Goal: Task Accomplishment & Management: Complete application form

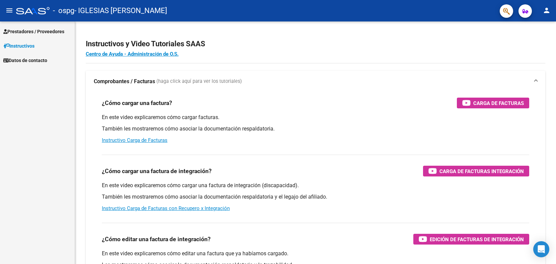
click at [38, 30] on span "Prestadores / Proveedores" at bounding box center [33, 31] width 61 height 7
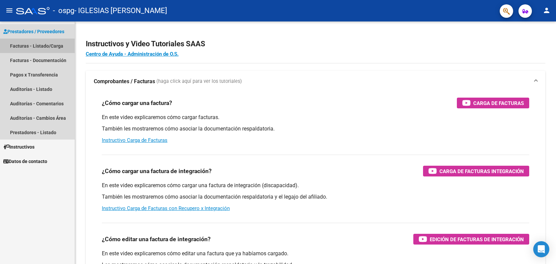
click at [40, 46] on link "Facturas - Listado/Carga" at bounding box center [37, 46] width 75 height 14
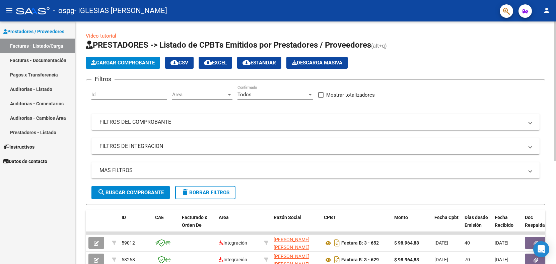
click at [143, 63] on span "Cargar Comprobante" at bounding box center [123, 63] width 64 height 6
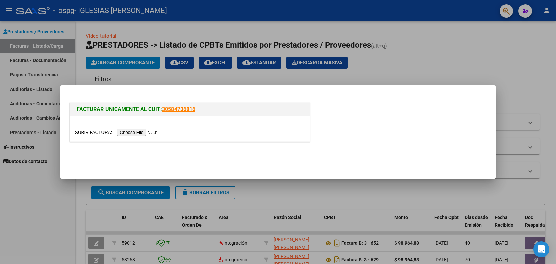
click at [134, 132] on input "file" at bounding box center [117, 132] width 85 height 7
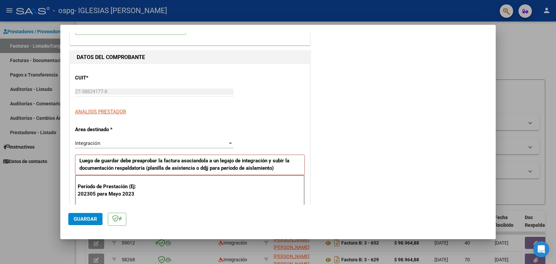
scroll to position [56, 0]
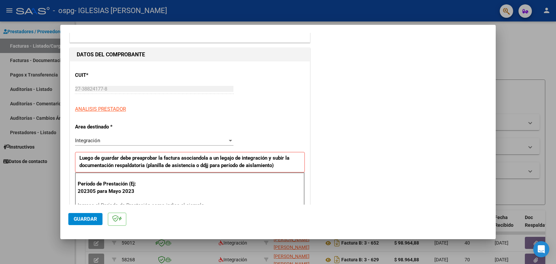
click at [200, 140] on div "Integración" at bounding box center [151, 140] width 152 height 6
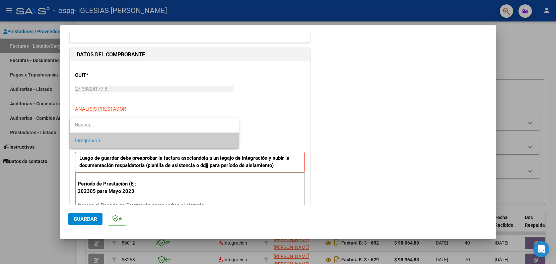
click at [200, 140] on span "Integración" at bounding box center [154, 140] width 158 height 15
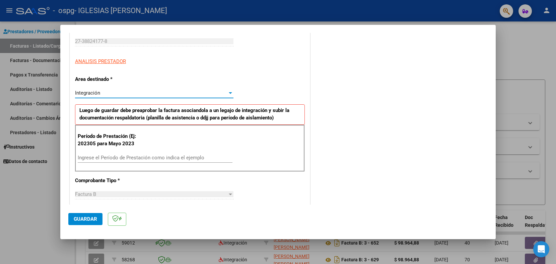
scroll to position [109, 0]
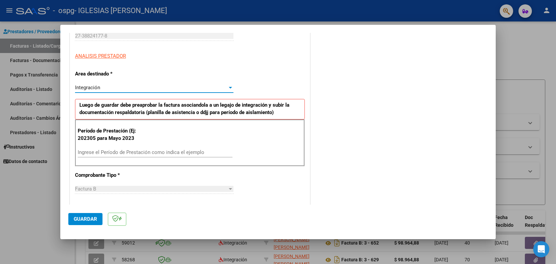
click at [169, 152] on input "Ingrese el Período de Prestación como indica el ejemplo" at bounding box center [155, 152] width 155 height 6
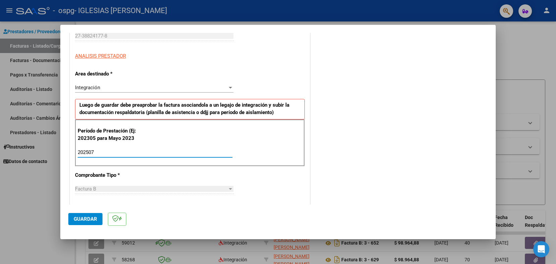
type input "202507"
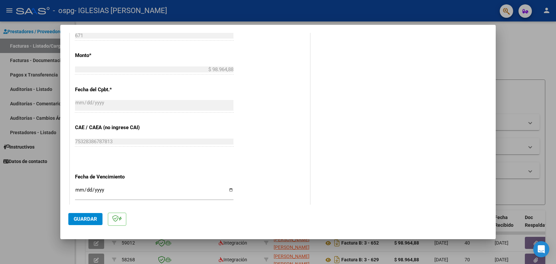
scroll to position [404, 0]
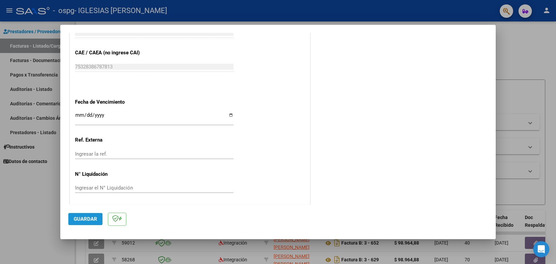
click at [81, 218] on span "Guardar" at bounding box center [85, 219] width 23 height 6
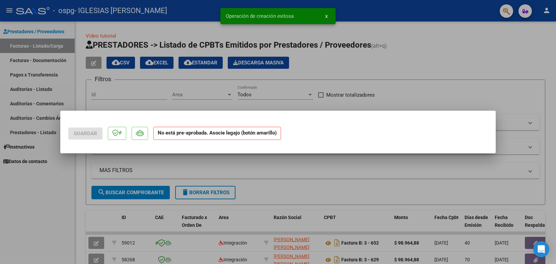
scroll to position [0, 0]
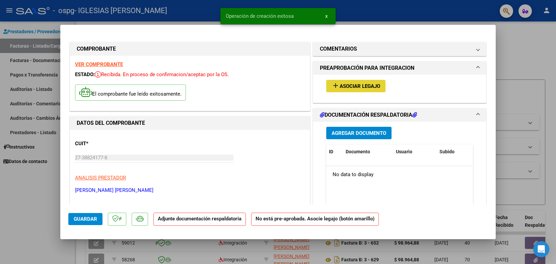
click at [367, 86] on span "Asociar Legajo" at bounding box center [360, 86] width 41 height 6
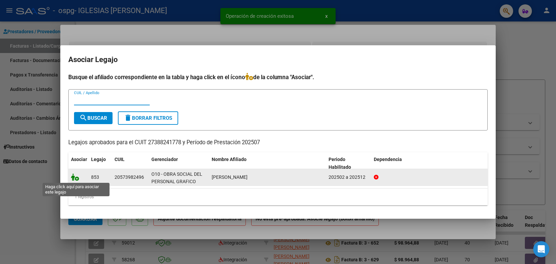
click at [75, 176] on icon at bounding box center [75, 176] width 8 height 7
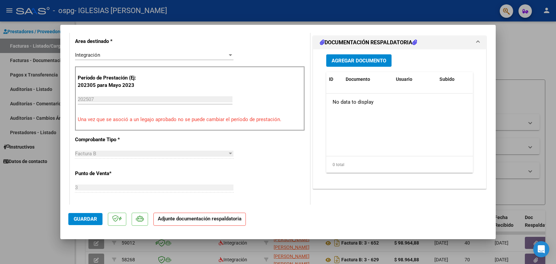
scroll to position [165, 0]
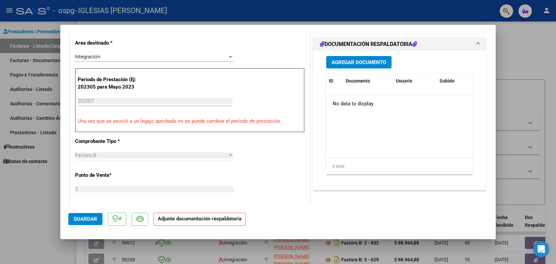
click at [359, 66] on button "Agregar Documento" at bounding box center [358, 62] width 65 height 12
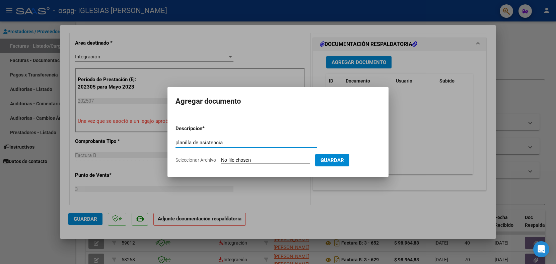
type input "planilla de asistencia"
click at [278, 162] on input "Seleccionar Archivo" at bounding box center [265, 160] width 89 height 6
type input "C:\fakepath\Felipe Ledesma- Julio Cami.pdf"
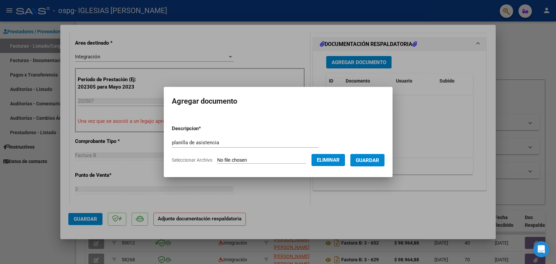
click at [372, 159] on span "Guardar" at bounding box center [367, 160] width 23 height 6
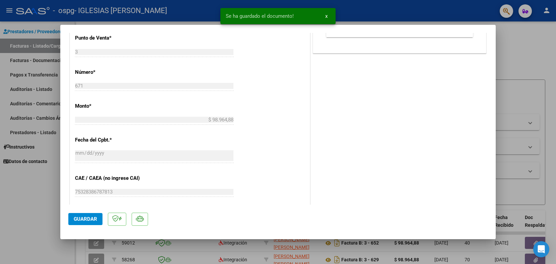
scroll to position [324, 0]
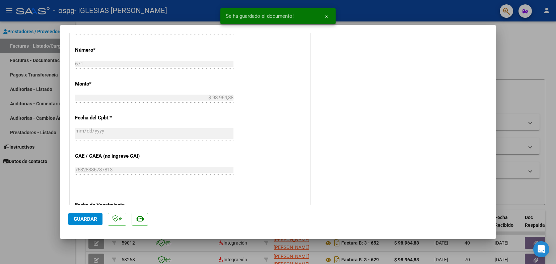
click at [88, 219] on span "Guardar" at bounding box center [85, 219] width 23 height 6
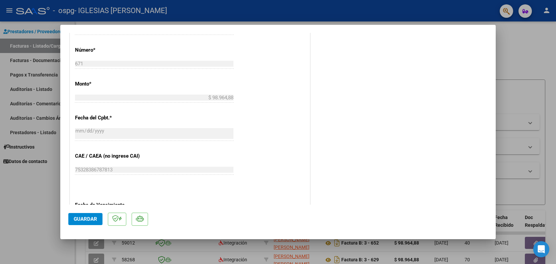
click at [79, 221] on span "Guardar" at bounding box center [85, 219] width 23 height 6
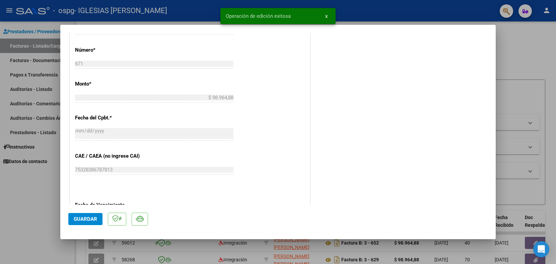
click at [51, 221] on div at bounding box center [278, 132] width 556 height 264
type input "$ 0,00"
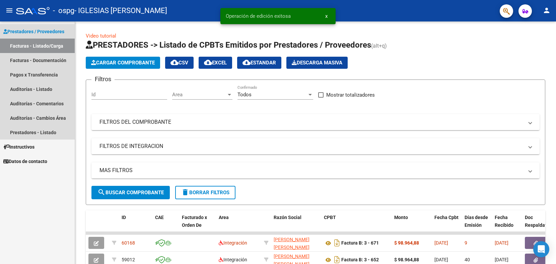
click at [44, 32] on span "Prestadores / Proveedores" at bounding box center [33, 31] width 61 height 7
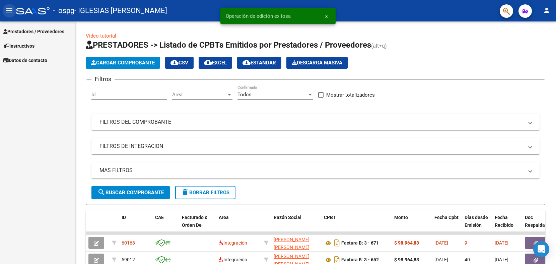
click at [8, 4] on button "menu" at bounding box center [9, 10] width 13 height 13
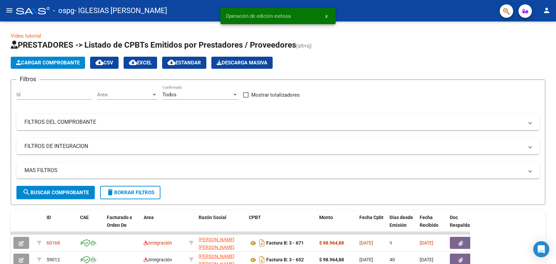
click at [8, 6] on mat-icon "menu" at bounding box center [9, 10] width 8 height 8
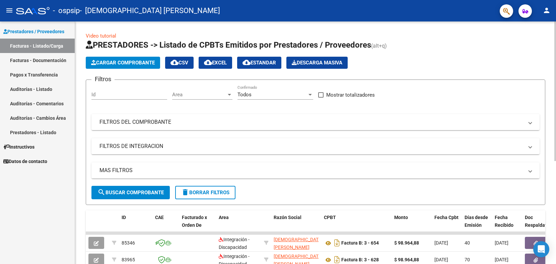
click at [113, 58] on button "Cargar Comprobante" at bounding box center [123, 63] width 74 height 12
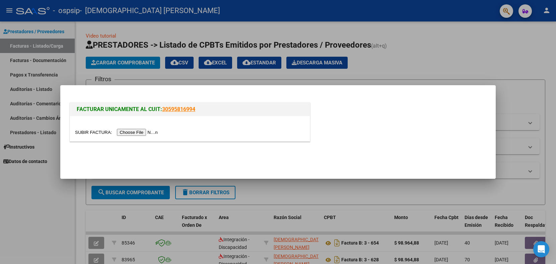
click at [143, 131] on input "file" at bounding box center [117, 132] width 85 height 7
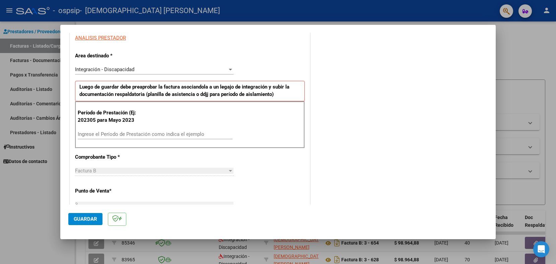
scroll to position [133, 0]
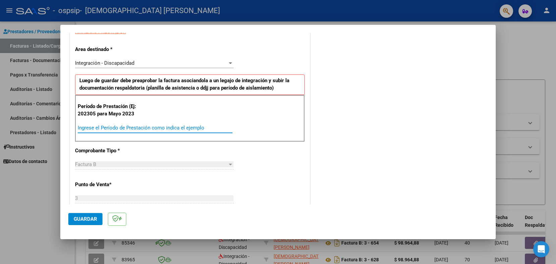
click at [153, 125] on input "Ingrese el Período de Prestación como indica el ejemplo" at bounding box center [155, 128] width 155 height 6
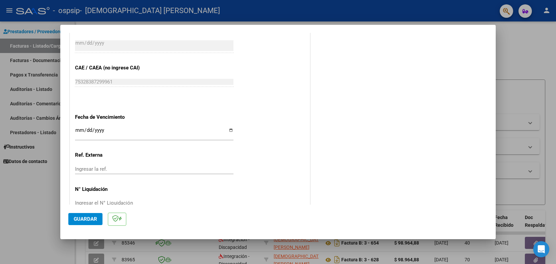
scroll to position [404, 0]
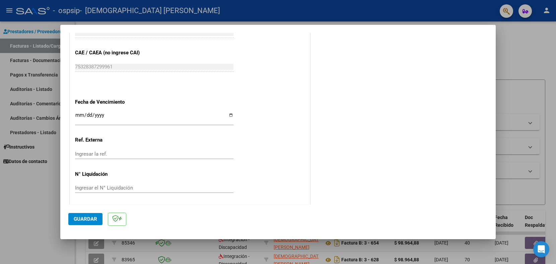
type input "202507"
click at [87, 219] on span "Guardar" at bounding box center [85, 219] width 23 height 6
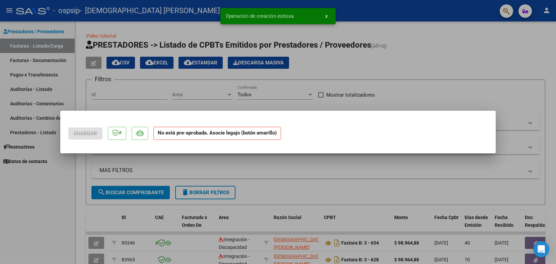
scroll to position [0, 0]
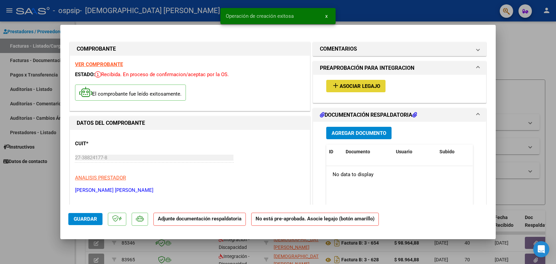
click at [367, 87] on span "Asociar Legajo" at bounding box center [360, 86] width 41 height 6
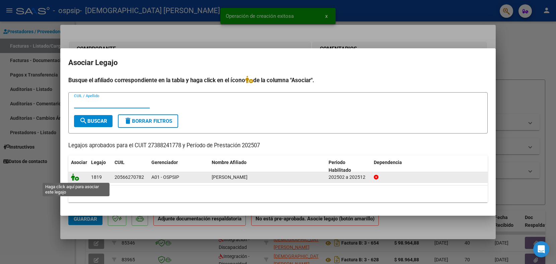
click at [76, 179] on icon at bounding box center [75, 176] width 8 height 7
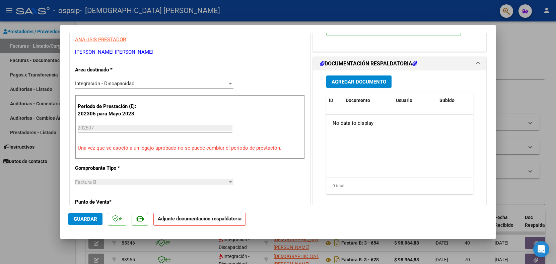
scroll to position [131, 0]
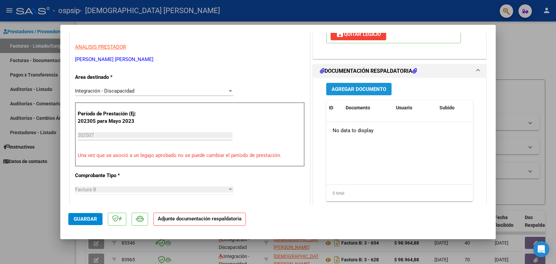
click at [350, 91] on span "Agregar Documento" at bounding box center [359, 89] width 55 height 6
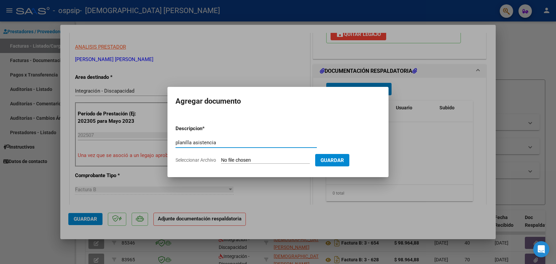
type input "planilla asistencia"
click at [190, 162] on span "Seleccionar Archivo" at bounding box center [196, 159] width 41 height 5
click at [221, 162] on input "Seleccionar Archivo" at bounding box center [265, 160] width 89 height 6
type input "C:\fakepath\Ramiro Avila- Julio Cami.pdf"
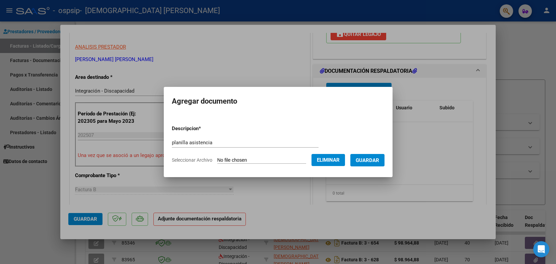
click at [369, 161] on span "Guardar" at bounding box center [367, 160] width 23 height 6
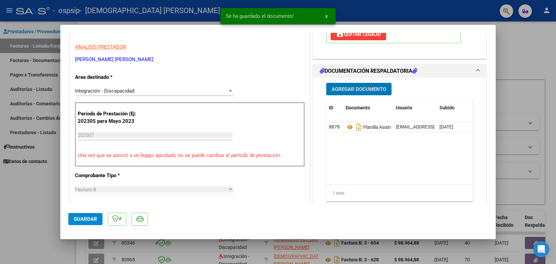
click at [86, 217] on span "Guardar" at bounding box center [85, 219] width 23 height 6
click at [519, 42] on div at bounding box center [278, 132] width 556 height 264
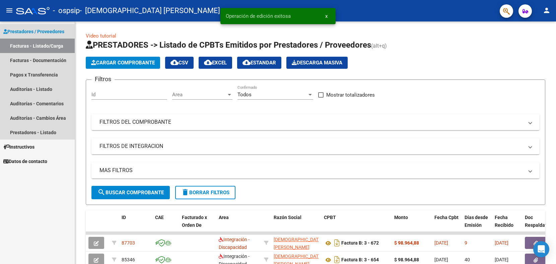
click at [30, 30] on span "Prestadores / Proveedores" at bounding box center [33, 31] width 61 height 7
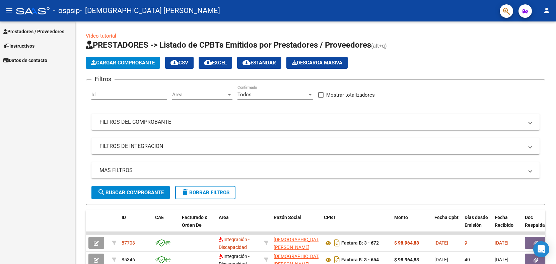
click at [37, 30] on span "Prestadores / Proveedores" at bounding box center [33, 31] width 61 height 7
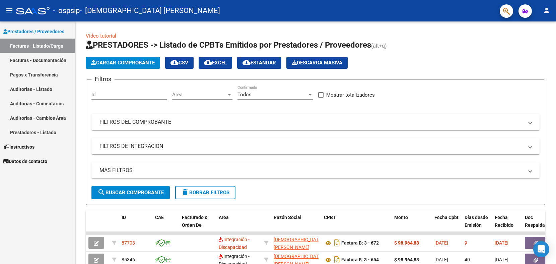
click at [545, 6] on mat-icon "person" at bounding box center [547, 10] width 8 height 8
click at [540, 42] on button "exit_to_app Salir" at bounding box center [533, 44] width 41 height 16
